Goal: Find specific page/section: Find specific page/section

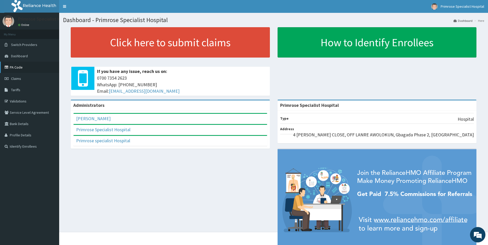
click at [19, 65] on link "PA Code" at bounding box center [29, 67] width 59 height 11
click at [12, 65] on link "PA Code" at bounding box center [29, 67] width 59 height 11
click at [18, 66] on link "PA Code" at bounding box center [29, 67] width 59 height 11
